Goal: Check status: Check status

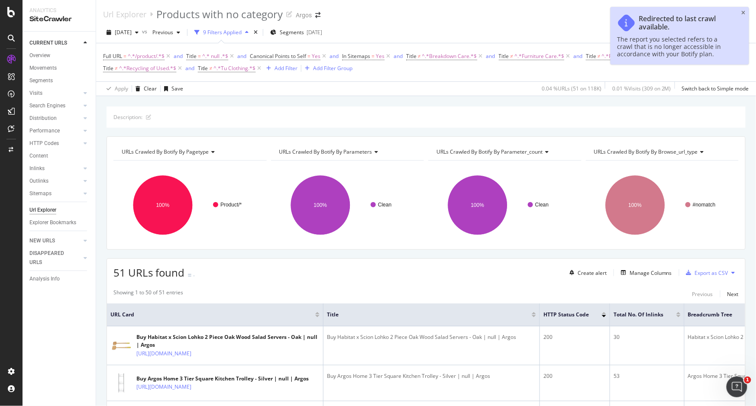
click at [132, 24] on div "[DATE] vs Previous 9 Filters Applied Segments [DATE] Save As New Save Full URL …" at bounding box center [426, 59] width 660 height 74
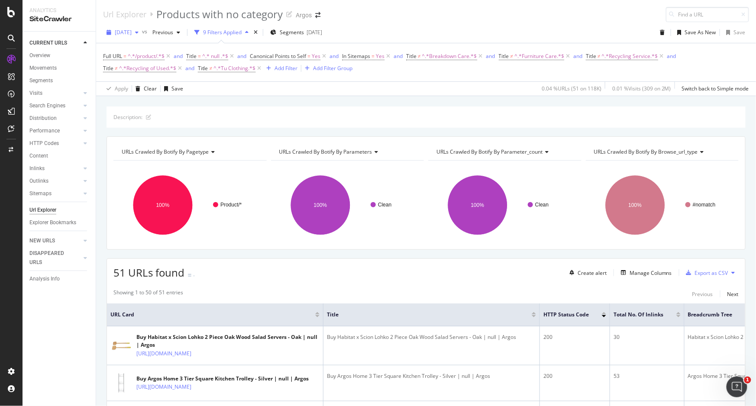
click at [132, 29] on span "[DATE]" at bounding box center [123, 32] width 17 height 7
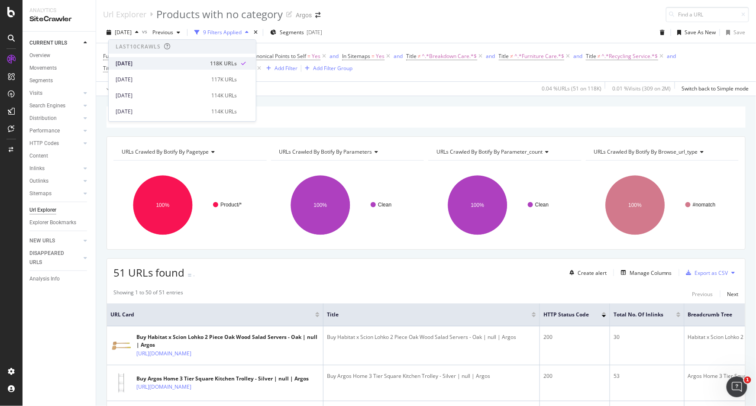
click at [142, 60] on div "[DATE]" at bounding box center [160, 64] width 89 height 8
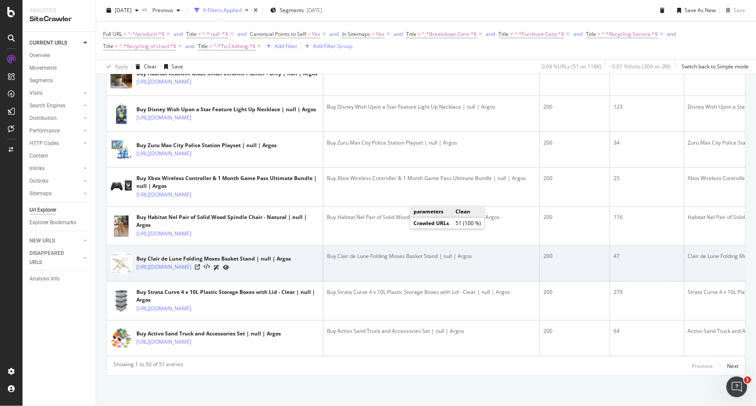
scroll to position [1844, 0]
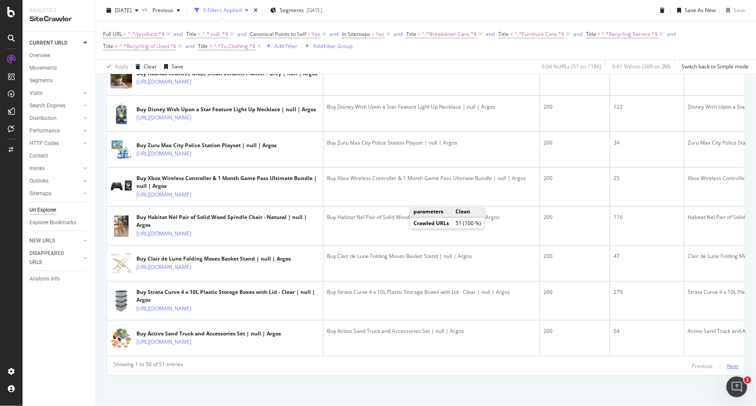
click at [729, 365] on div "Next" at bounding box center [732, 365] width 11 height 7
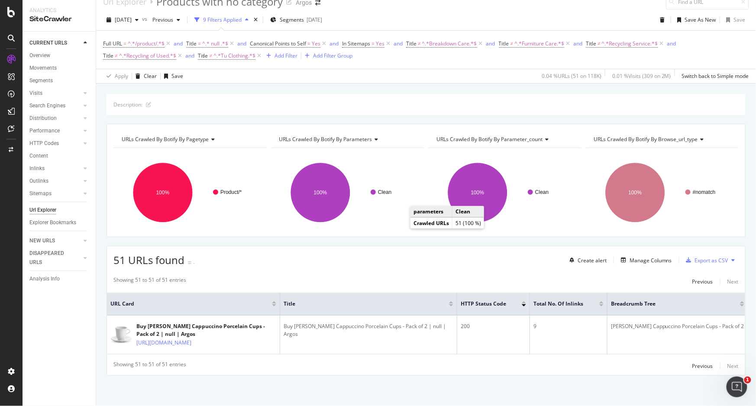
scroll to position [13, 0]
